Goal: Navigation & Orientation: Find specific page/section

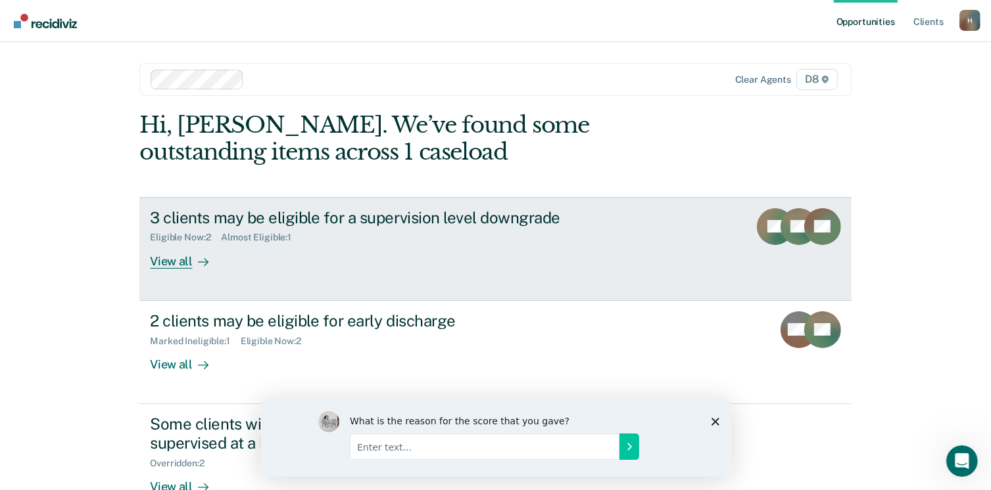
scroll to position [35, 0]
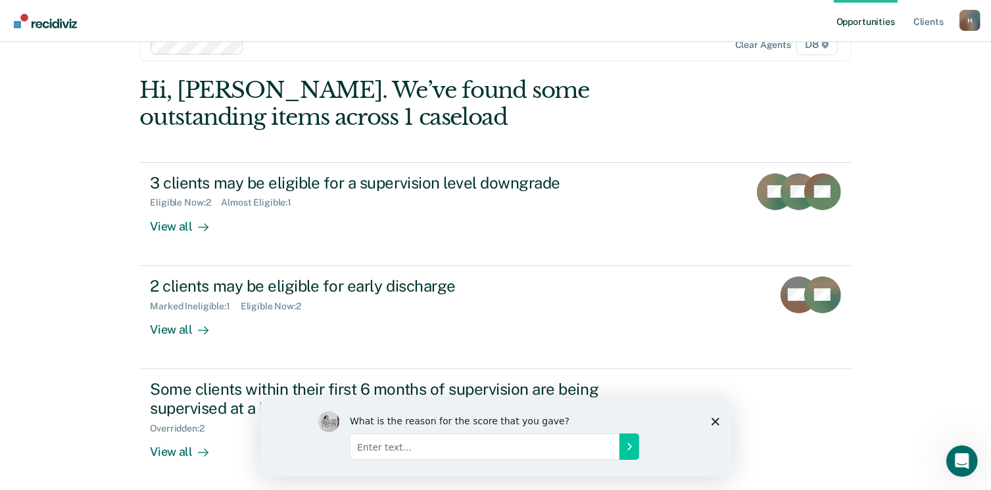
drag, startPoint x: 711, startPoint y: 426, endPoint x: 721, endPoint y: 417, distance: 13.5
click at [719, 417] on div "What is the reason for the score that you gave?" at bounding box center [495, 437] width 471 height 79
click at [715, 419] on icon "Close survey" at bounding box center [715, 421] width 8 height 8
